Goal: Navigation & Orientation: Find specific page/section

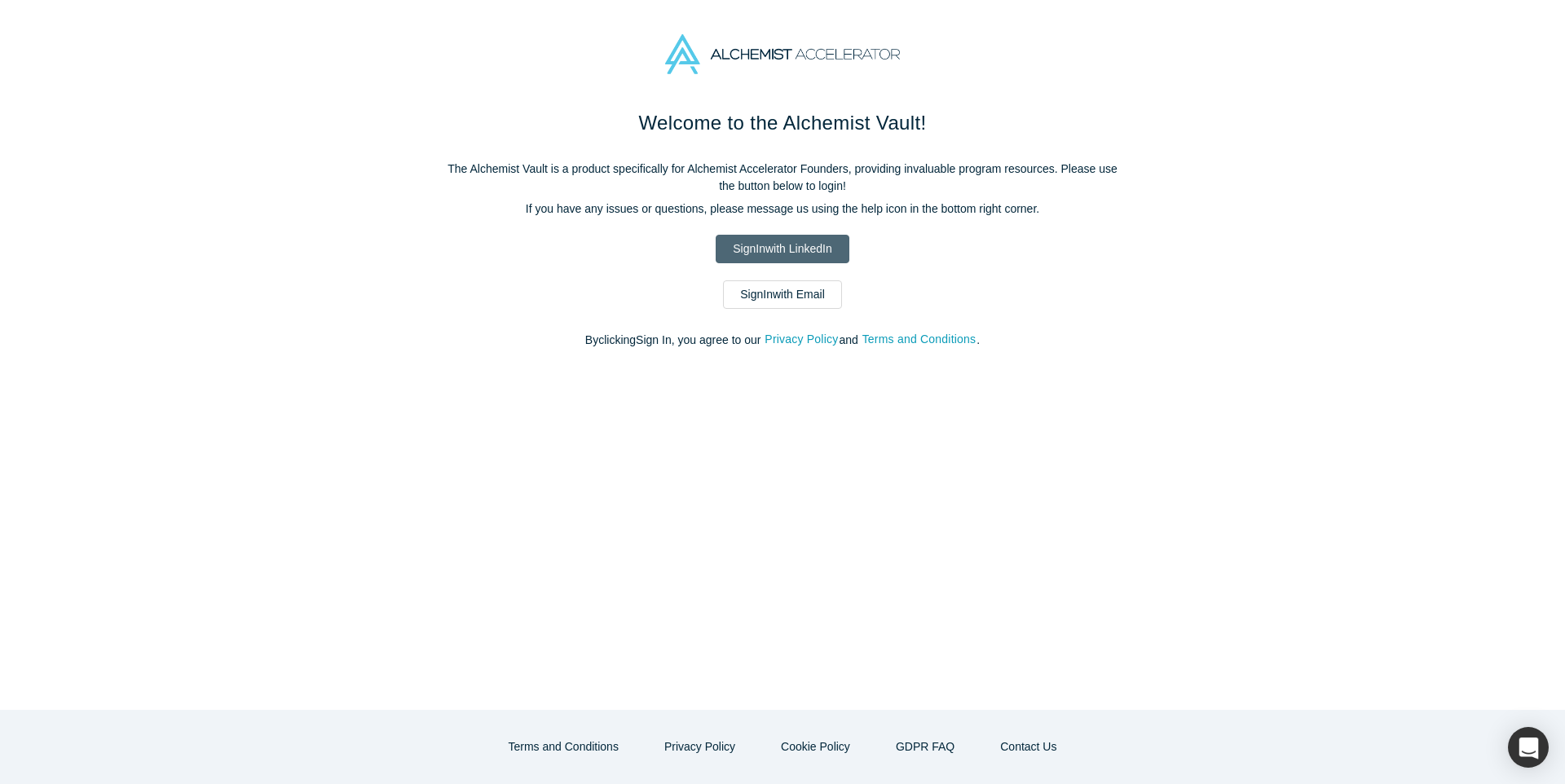
click at [782, 248] on link "Sign In with LinkedIn" at bounding box center [782, 249] width 133 height 29
